Goal: Task Accomplishment & Management: Use online tool/utility

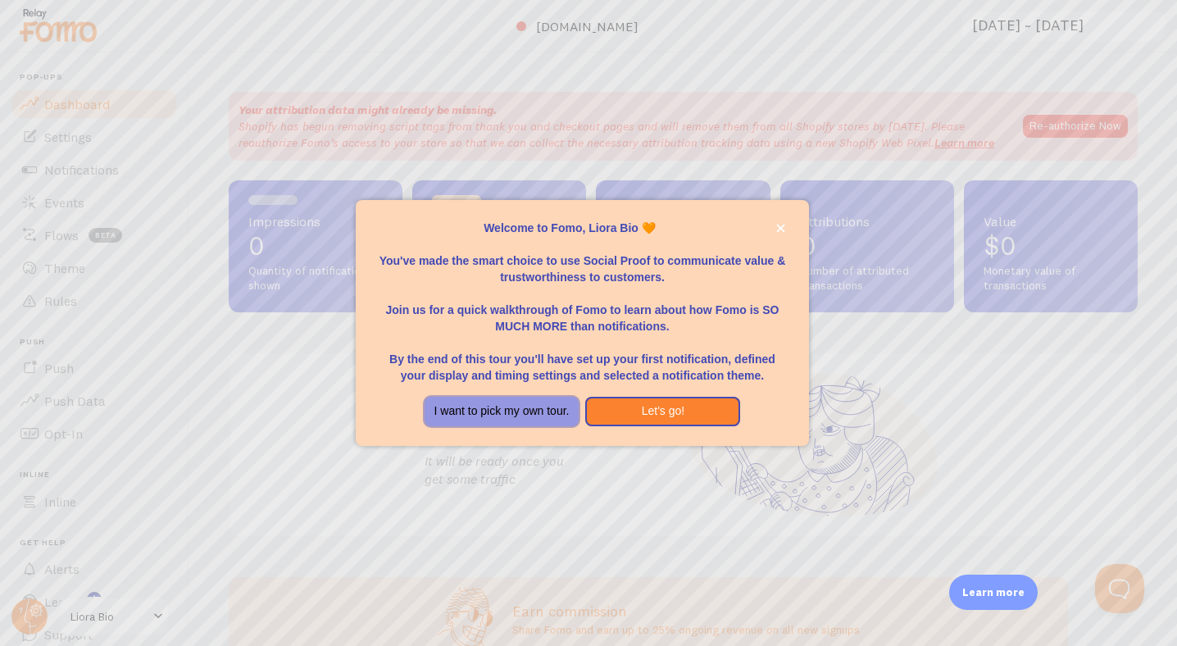
click at [529, 408] on button "I want to pick my own tour." at bounding box center [502, 412] width 155 height 30
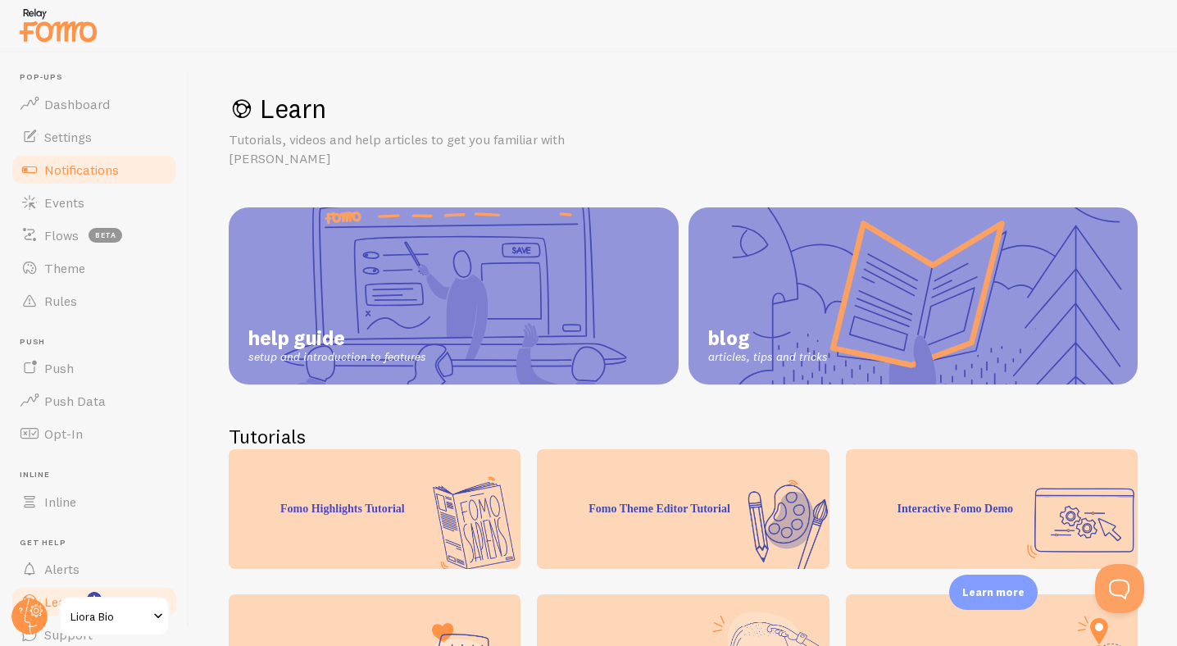
click at [75, 175] on span "Notifications" at bounding box center [81, 169] width 75 height 16
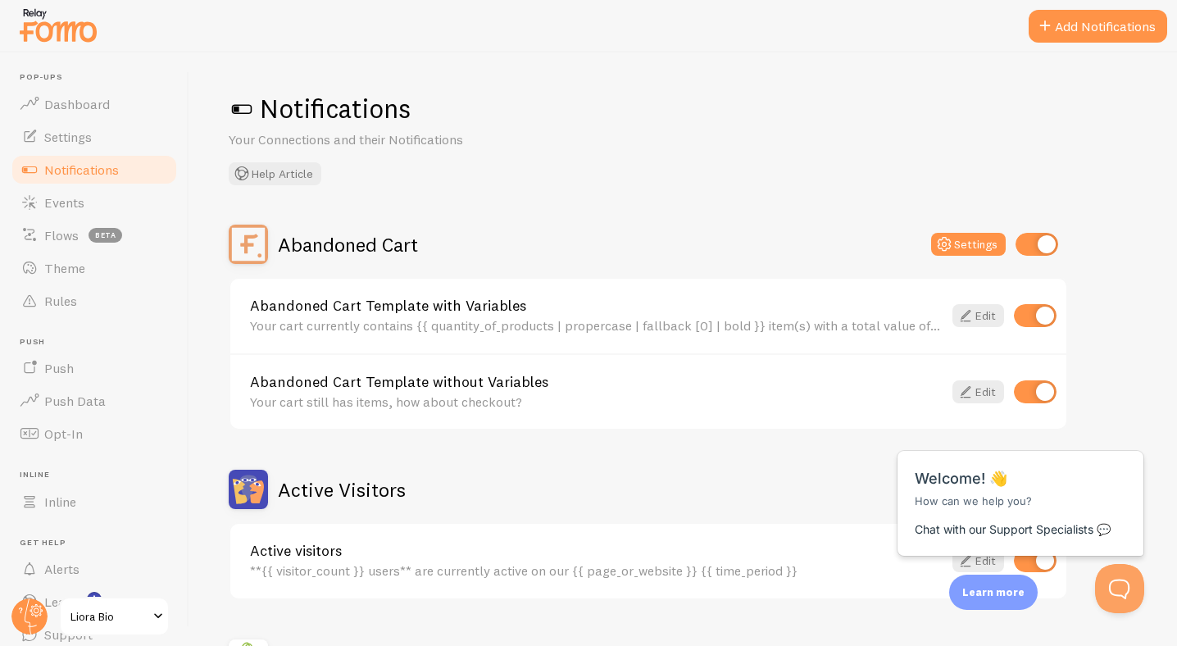
click at [1024, 248] on input "checkbox" at bounding box center [1036, 244] width 43 height 23
checkbox input "false"
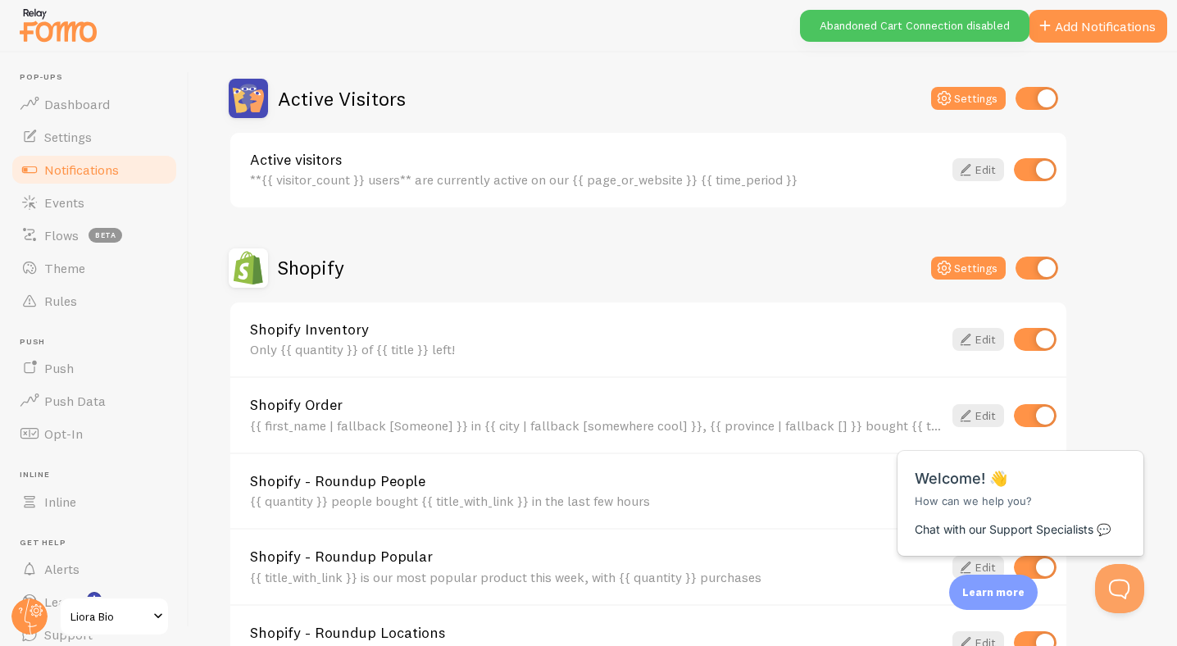
scroll to position [394, 0]
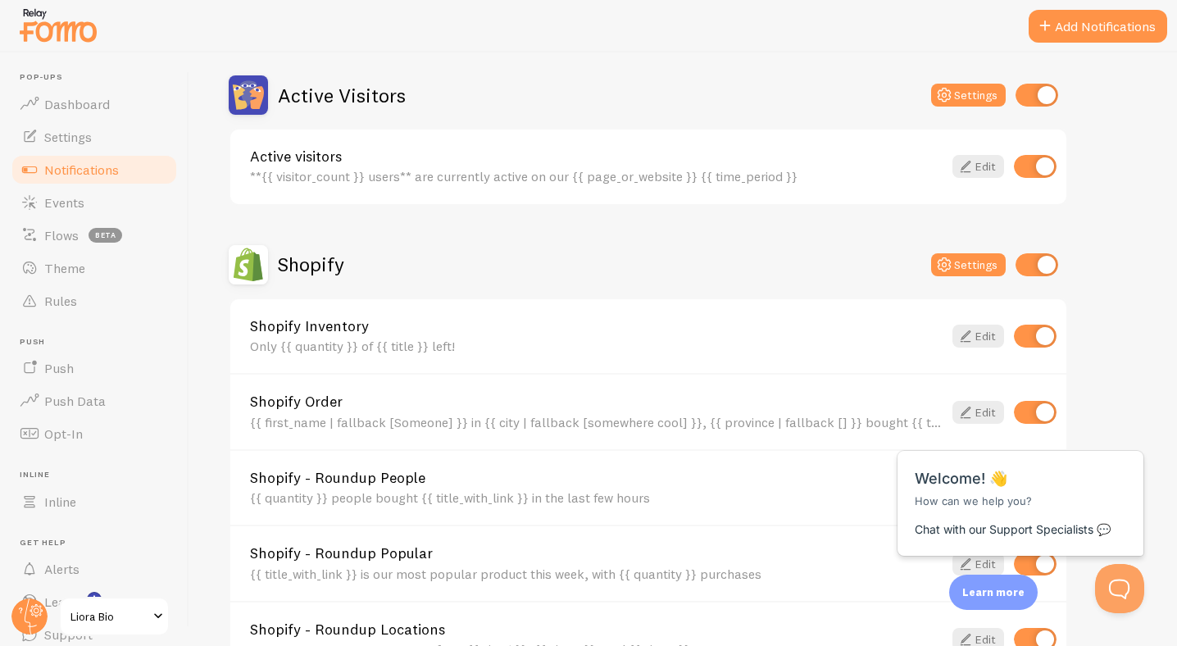
click at [1020, 261] on input "checkbox" at bounding box center [1036, 264] width 43 height 23
checkbox input "false"
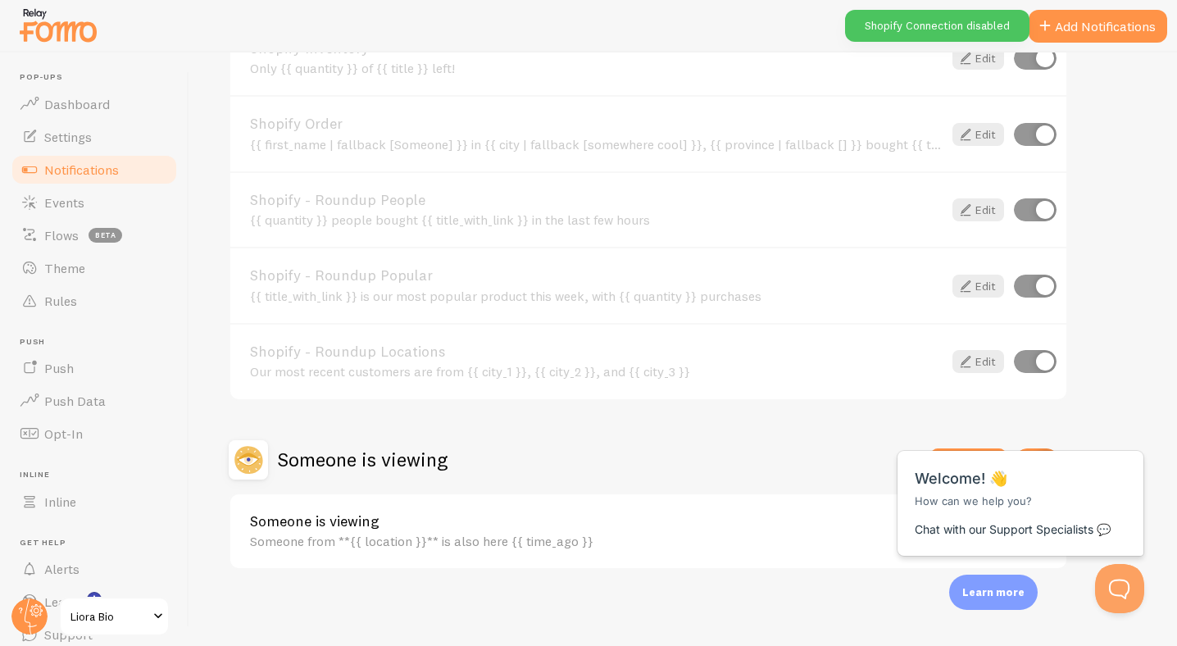
scroll to position [675, 0]
click at [1131, 429] on div "Close cross-small" at bounding box center [1116, 433] width 57 height 17
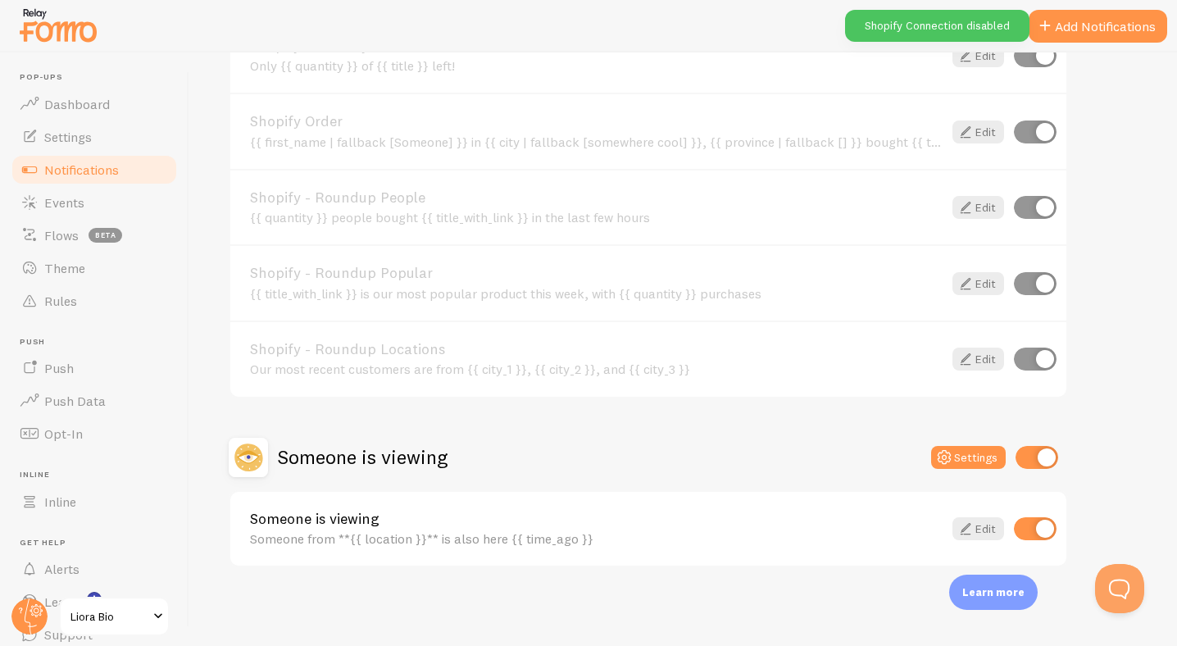
click at [1033, 456] on input "checkbox" at bounding box center [1036, 457] width 43 height 23
checkbox input "false"
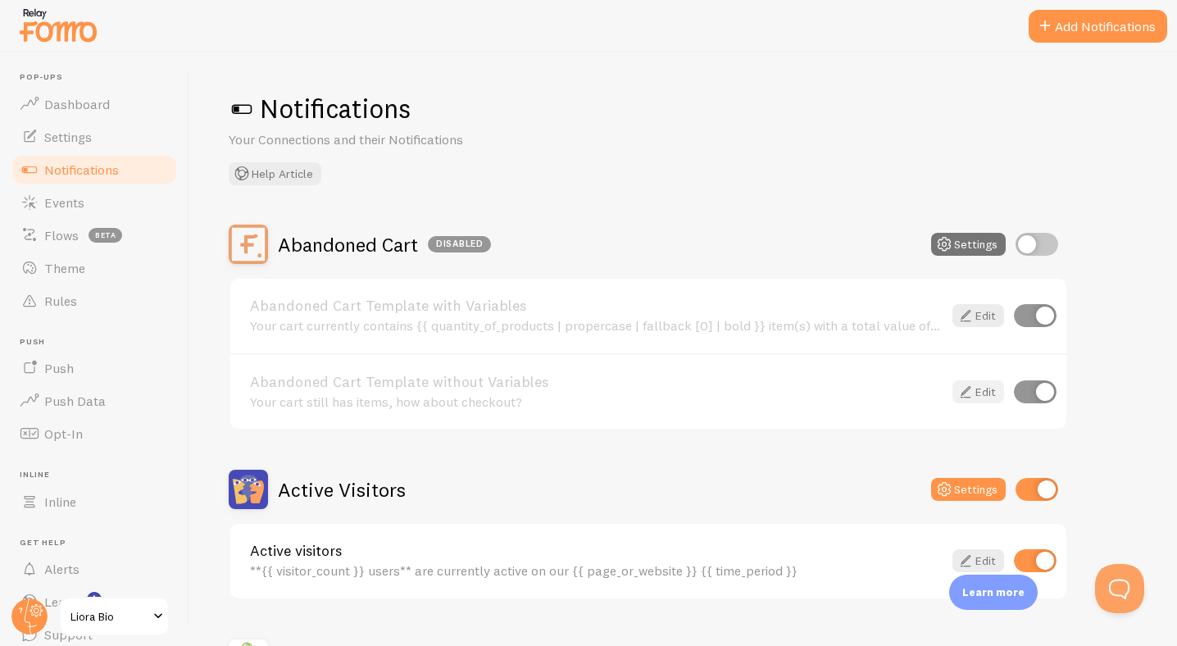
scroll to position [51, 0]
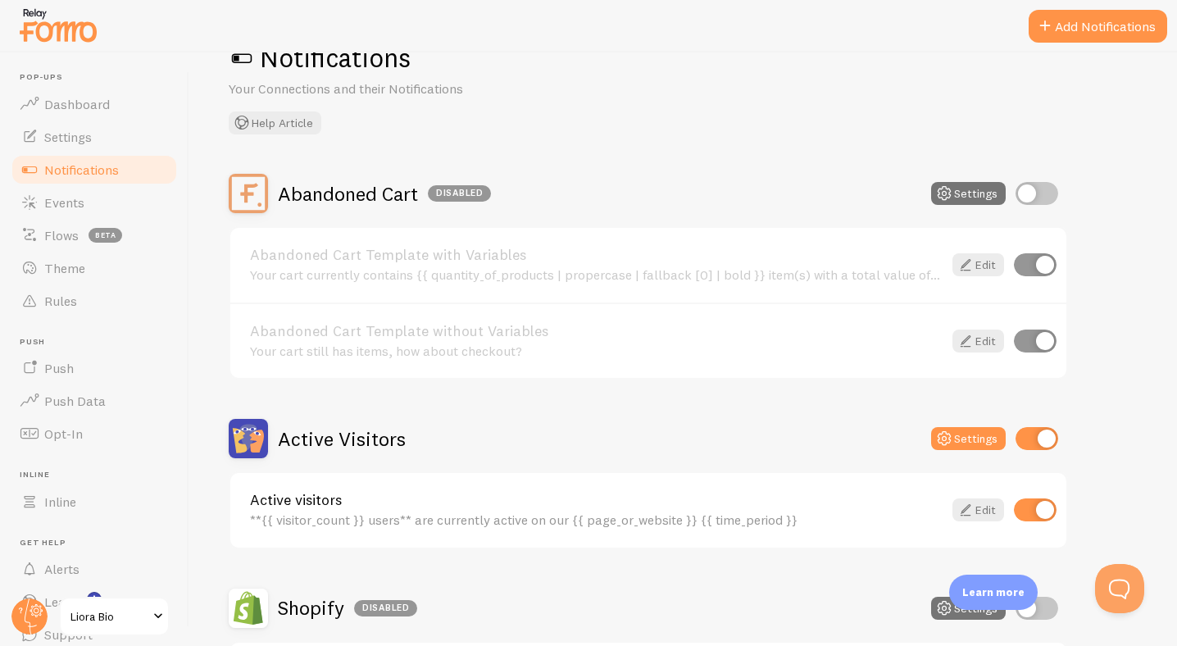
click at [1029, 438] on input "checkbox" at bounding box center [1036, 438] width 43 height 23
checkbox input "false"
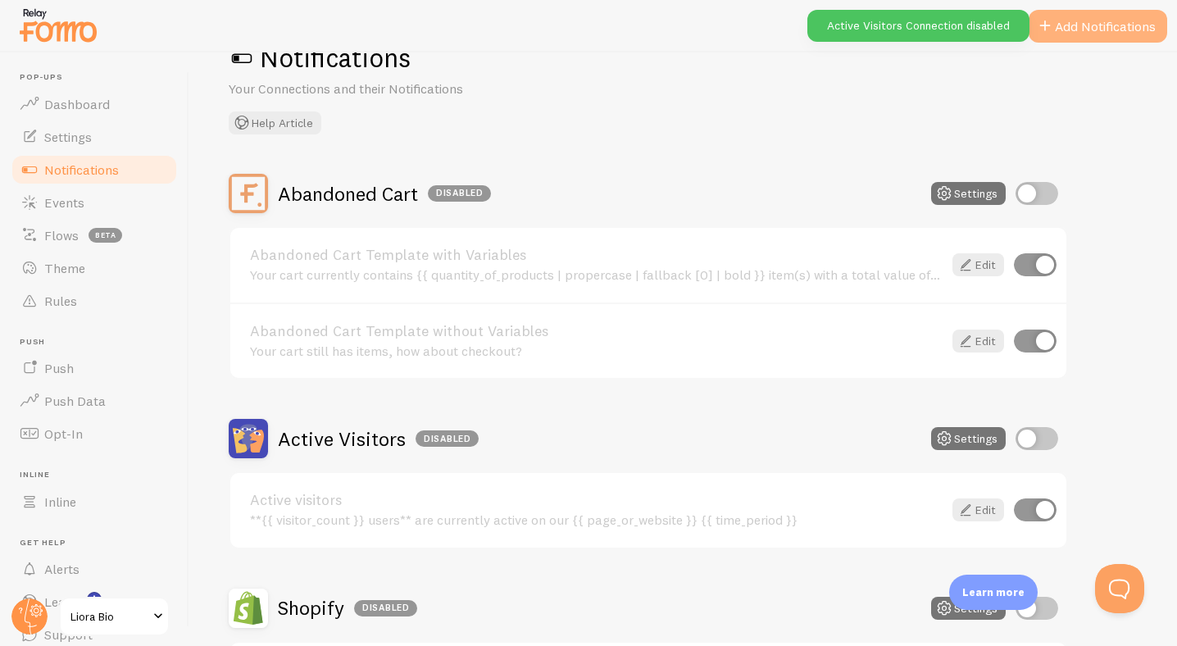
click at [1059, 36] on button "Add Notifications" at bounding box center [1098, 26] width 139 height 33
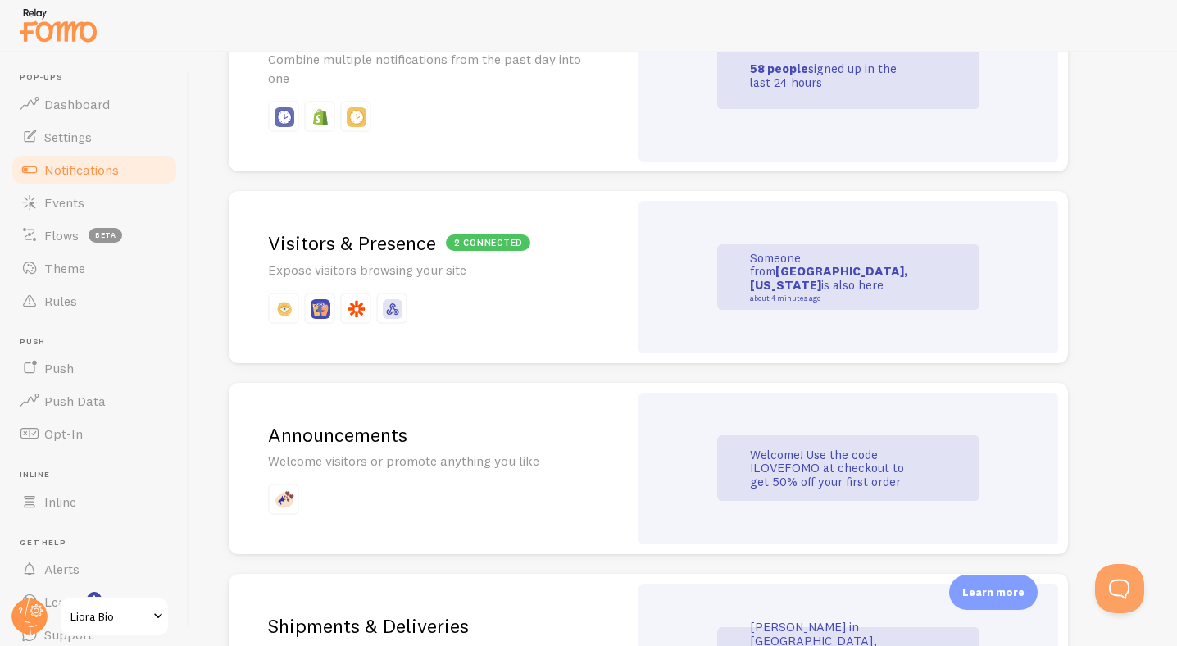
scroll to position [857, 0]
click at [581, 289] on div "2 connected Visitors & Presence Expose visitors browsing your site" at bounding box center [429, 275] width 400 height 172
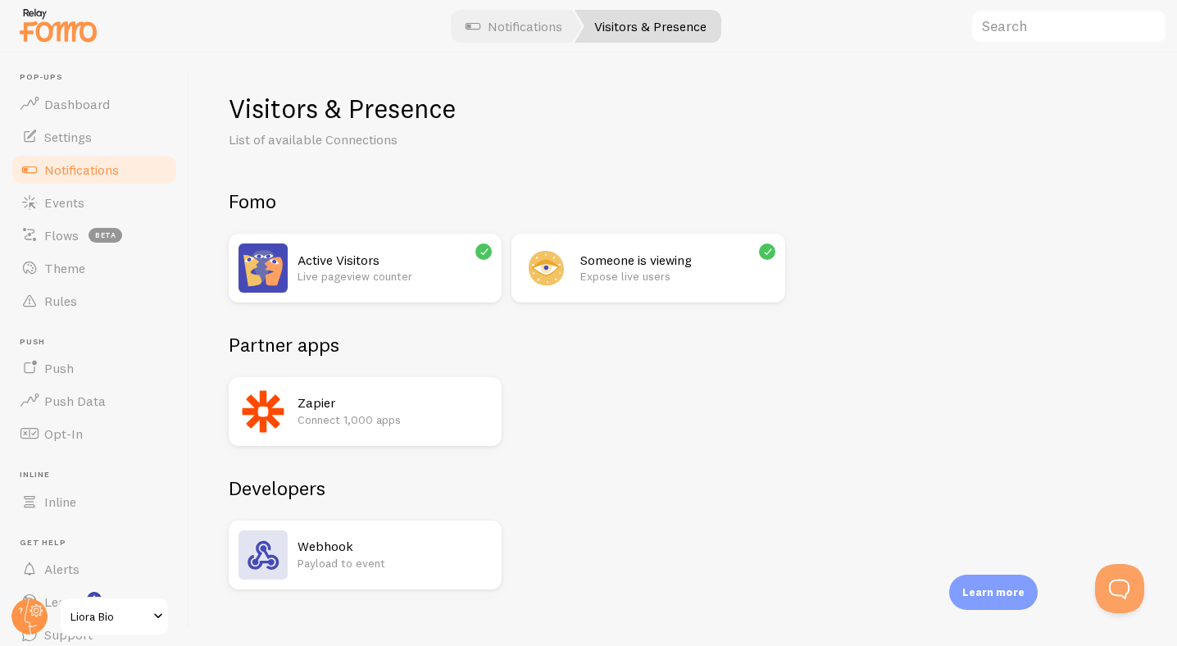
click at [453, 280] on p "Live pageview counter" at bounding box center [395, 276] width 194 height 16
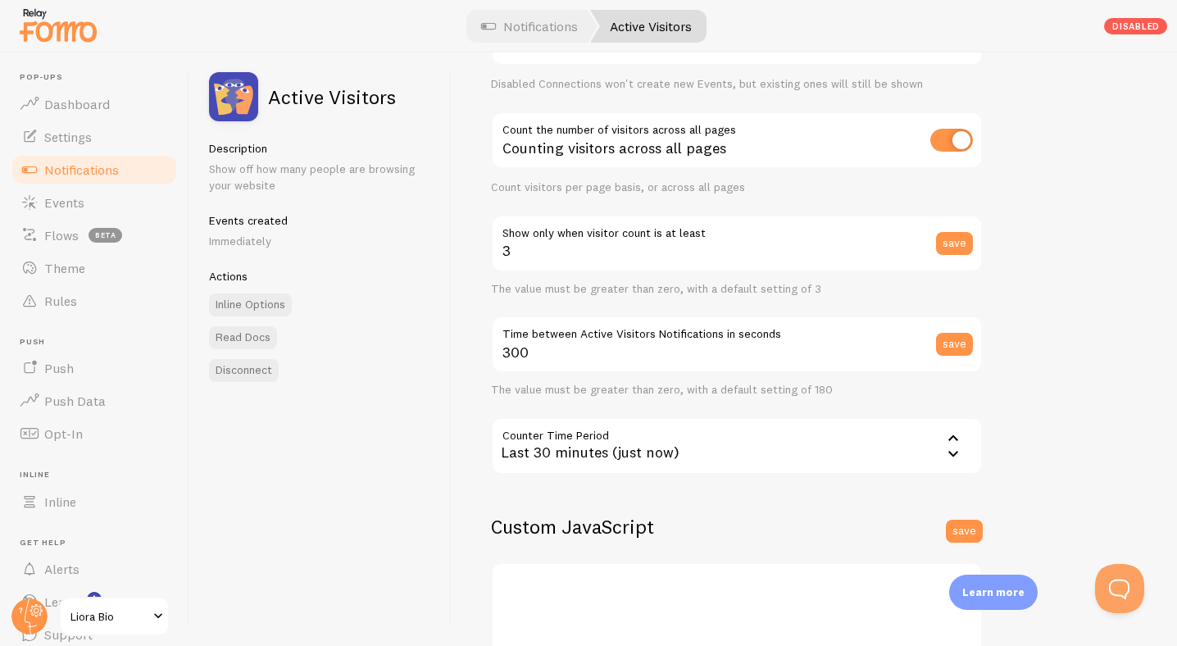
scroll to position [130, 0]
click at [576, 450] on div "Last 30 minutes (just now)" at bounding box center [737, 444] width 492 height 57
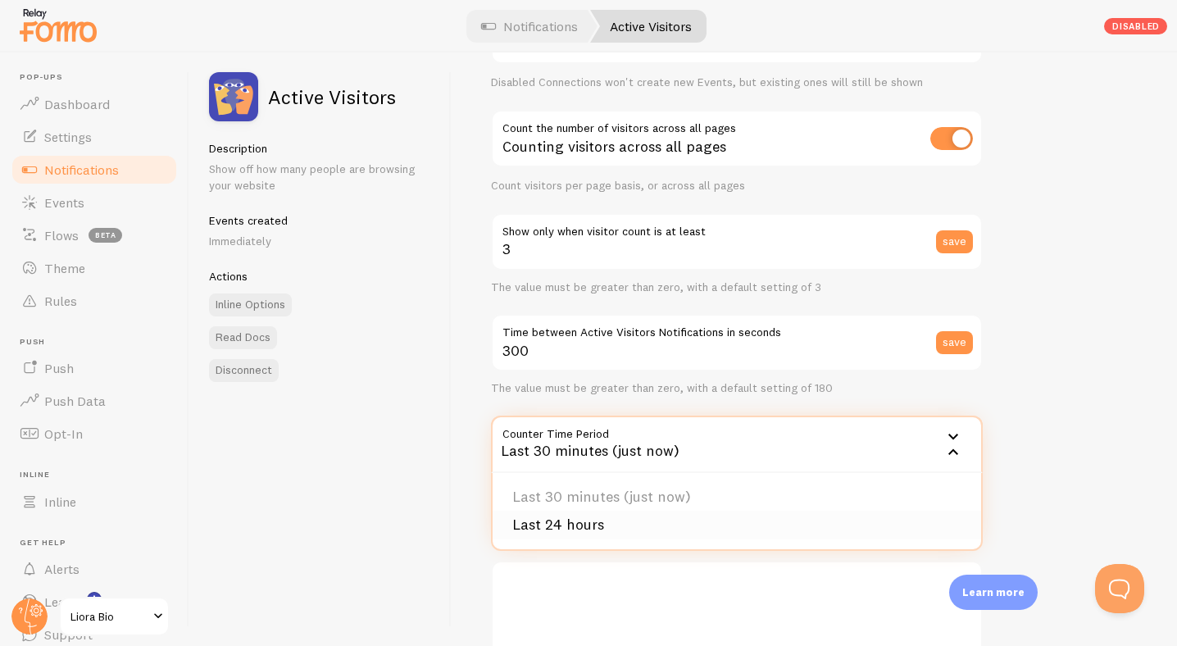
click at [565, 523] on li "Last 24 hours" at bounding box center [737, 525] width 488 height 29
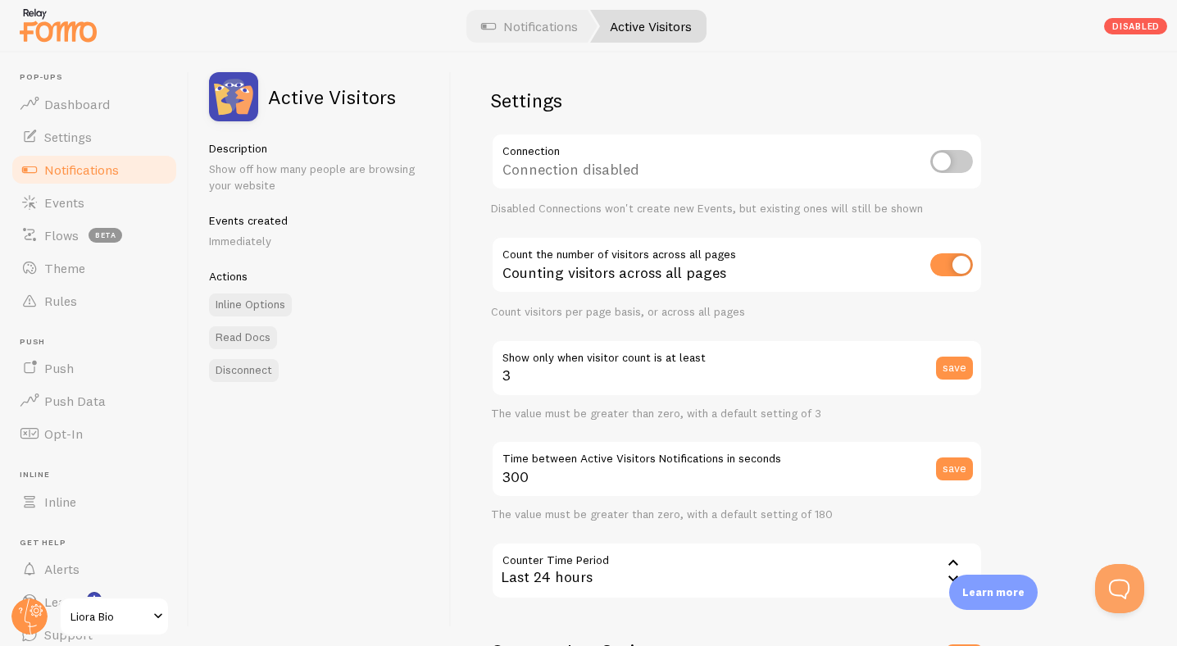
scroll to position [0, 0]
